Goal: Find specific page/section: Find specific page/section

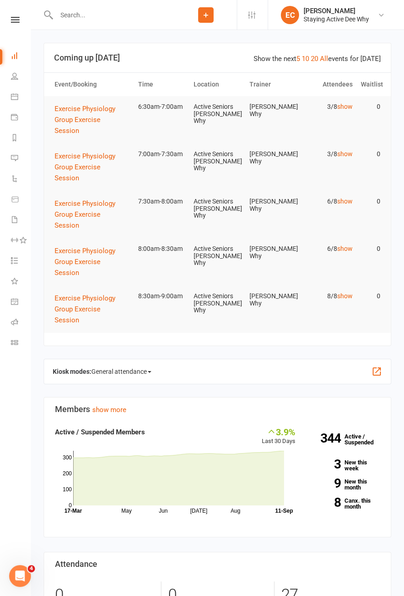
click at [13, 17] on icon at bounding box center [15, 20] width 9 height 6
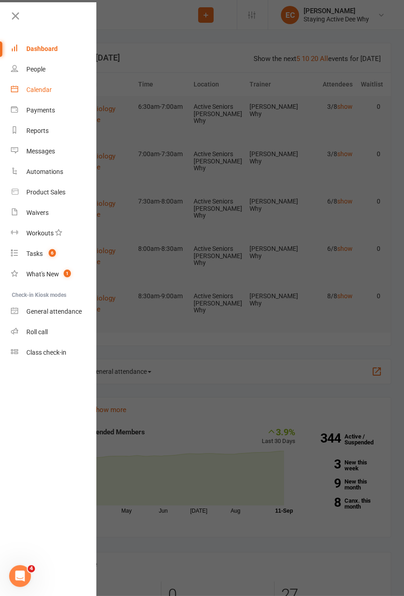
click at [53, 92] on link "Calendar" at bounding box center [54, 90] width 86 height 20
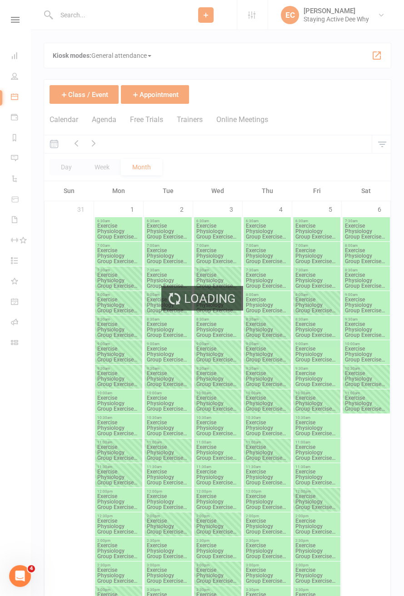
scroll to position [1265, 0]
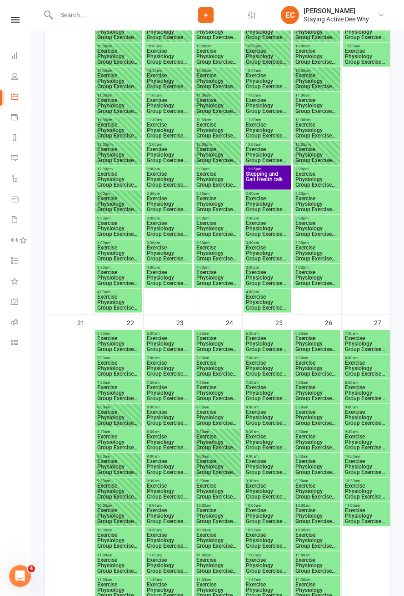
click at [283, 175] on span "Stepping and Gait Health talk" at bounding box center [268, 179] width 44 height 16
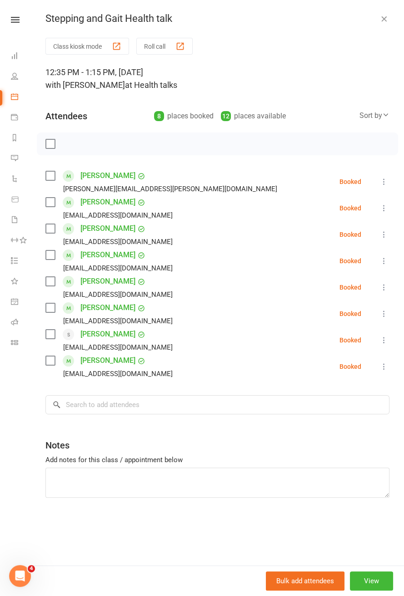
click at [15, 20] on icon at bounding box center [15, 20] width 9 height 6
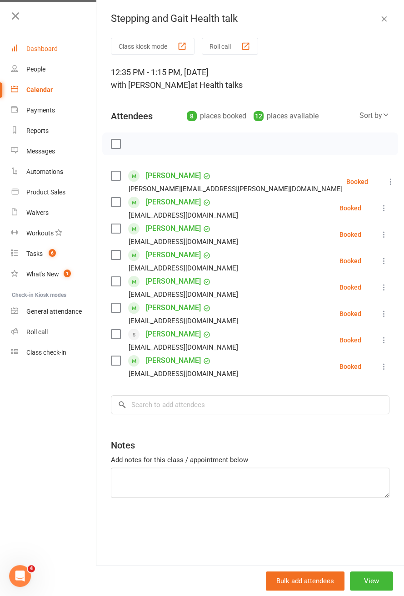
click at [39, 53] on link "Dashboard" at bounding box center [54, 49] width 86 height 20
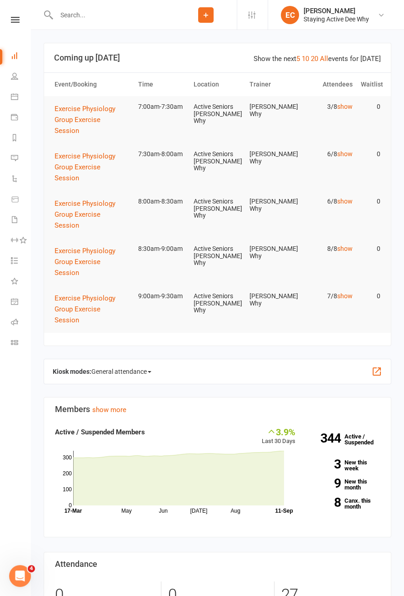
click at [142, 378] on span "General attendance" at bounding box center [121, 371] width 60 height 15
click at [161, 426] on link "Roll call" at bounding box center [140, 423] width 97 height 18
